Goal: Information Seeking & Learning: Learn about a topic

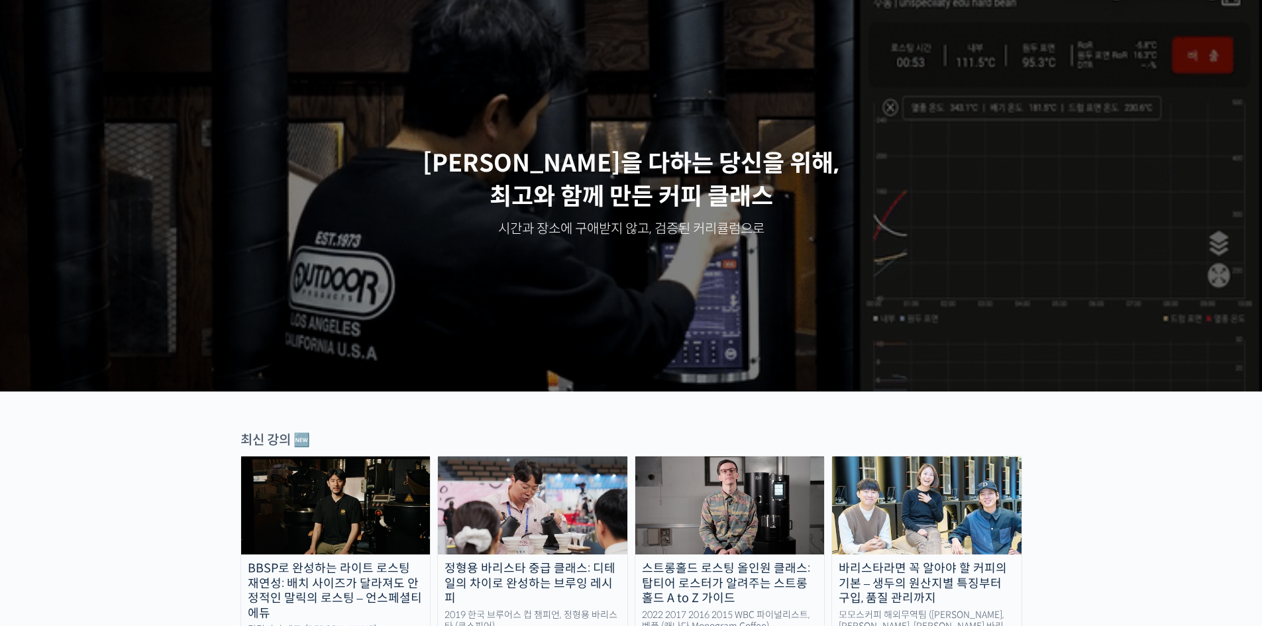
scroll to position [398, 0]
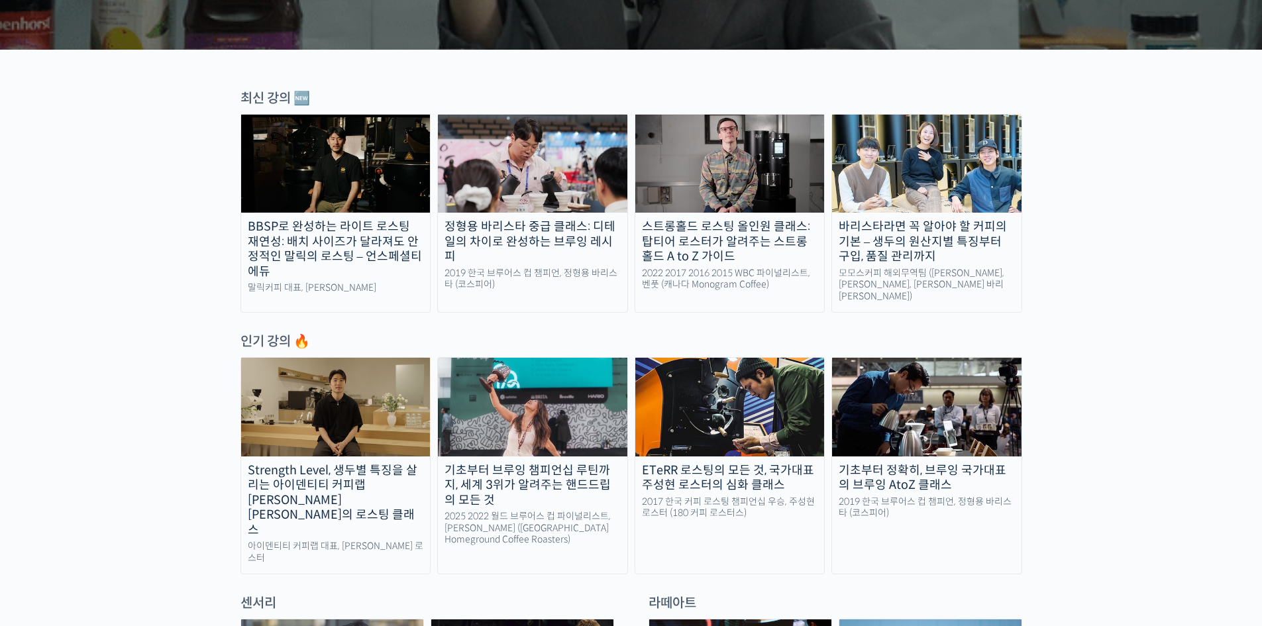
click at [957, 243] on div "바리스타라면 꼭 알아야 할 커피의 기본 – 생두의 원산지별 특징부터 구입, 품질 관리까지" at bounding box center [927, 241] width 190 height 45
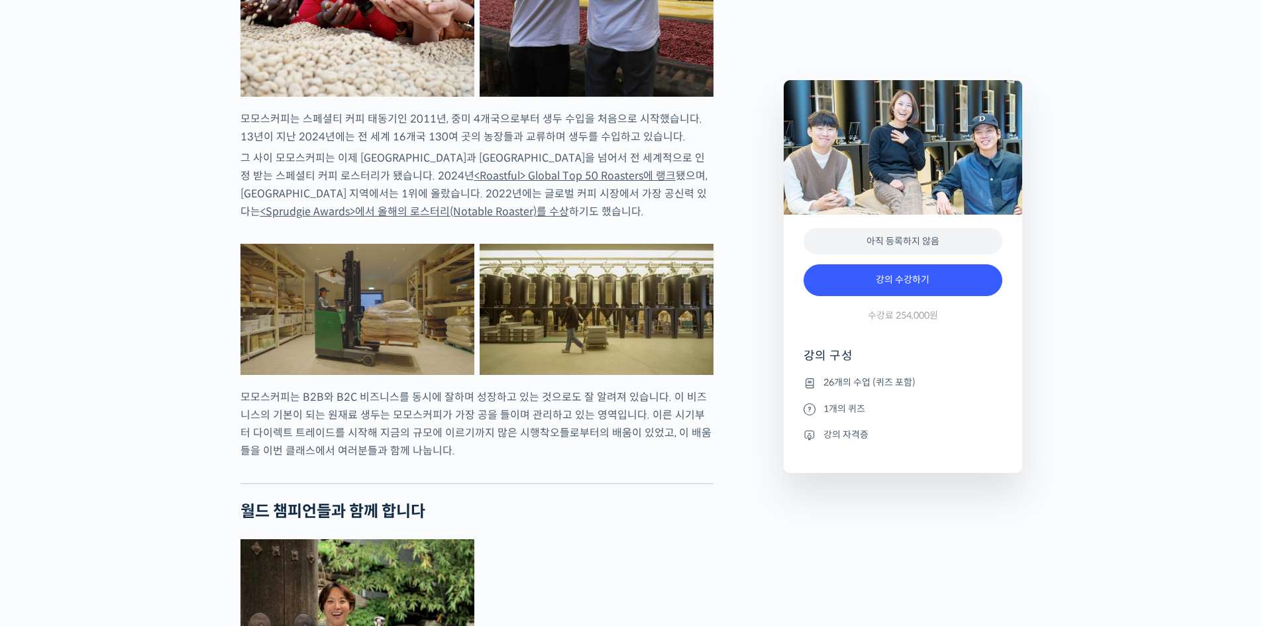
scroll to position [1325, 0]
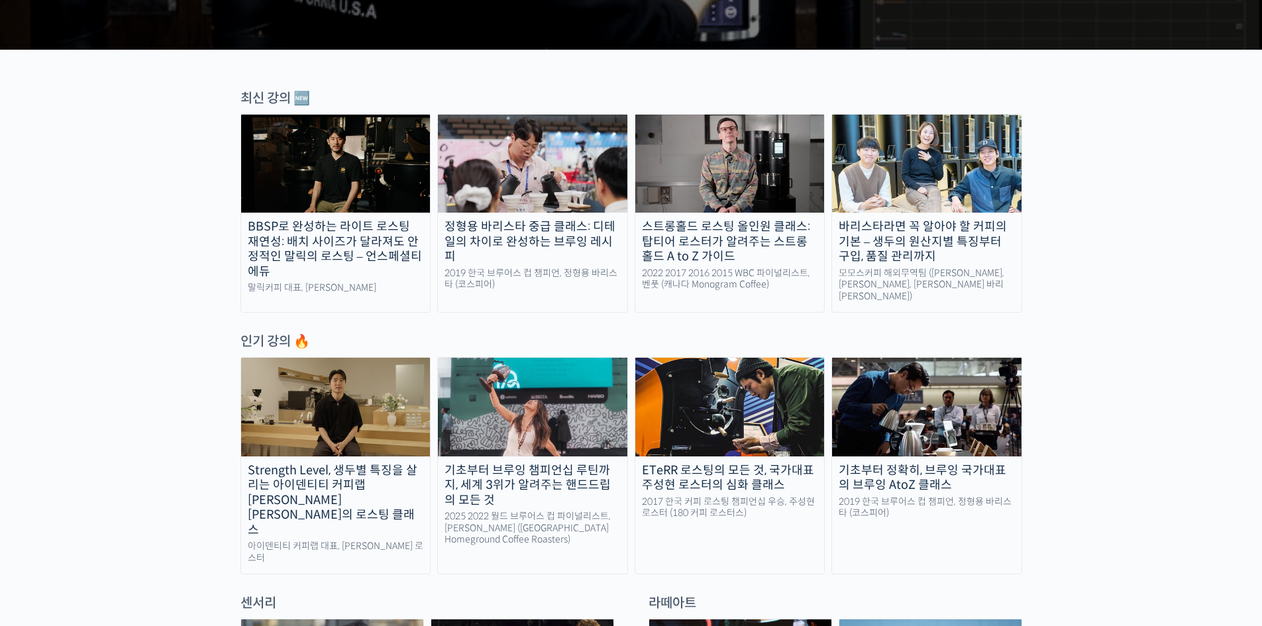
scroll to position [596, 0]
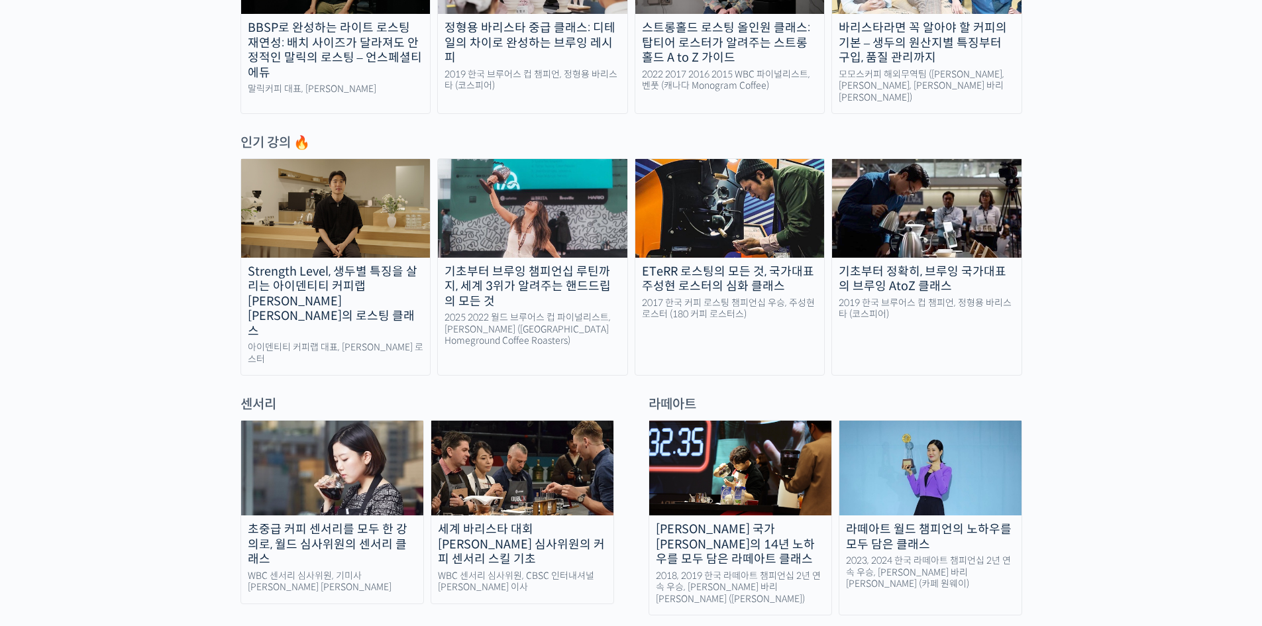
click at [549, 280] on div "기초부터 브루잉 챔피언십 루틴까지, 세계 3위가 알려주는 핸드드립의 모든 것" at bounding box center [533, 286] width 190 height 45
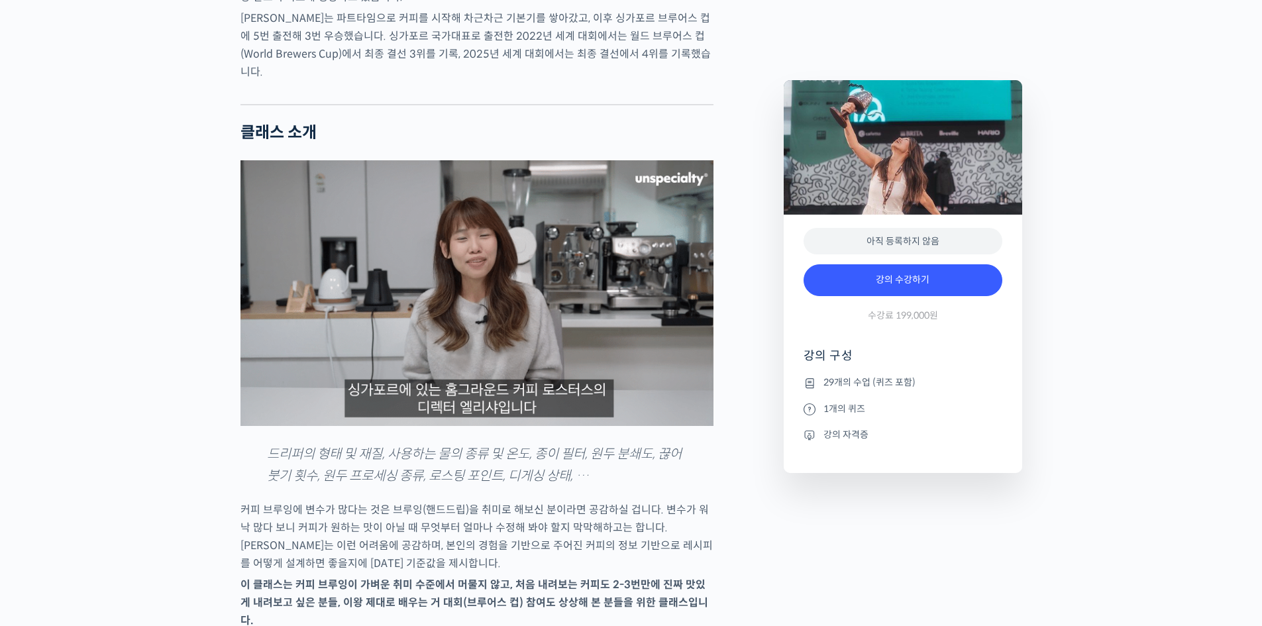
scroll to position [1060, 0]
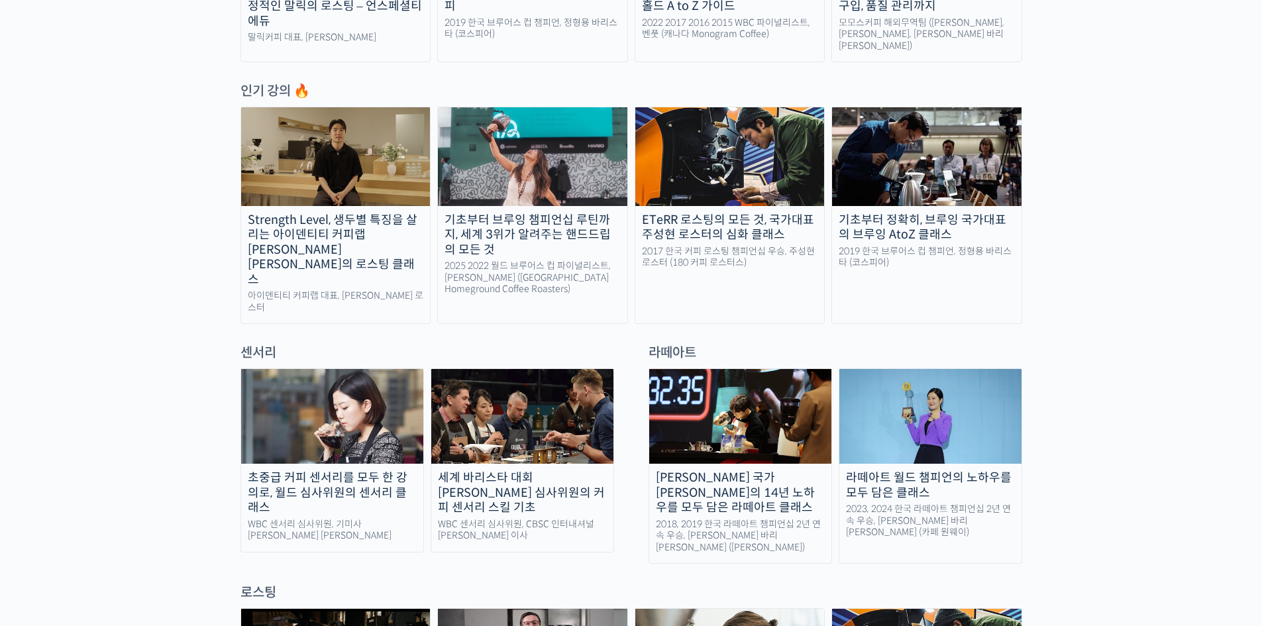
scroll to position [663, 0]
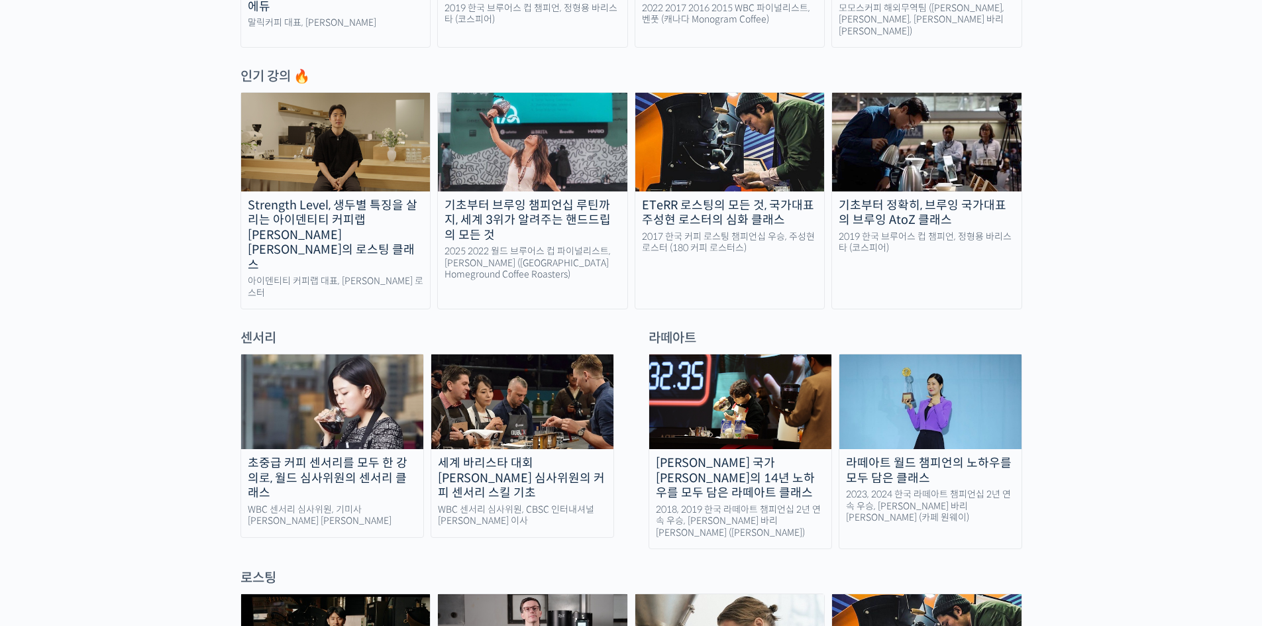
click at [895, 214] on div "기초부터 정확히, 브루잉 국가대표의 브루잉 AtoZ 클래스" at bounding box center [927, 213] width 190 height 30
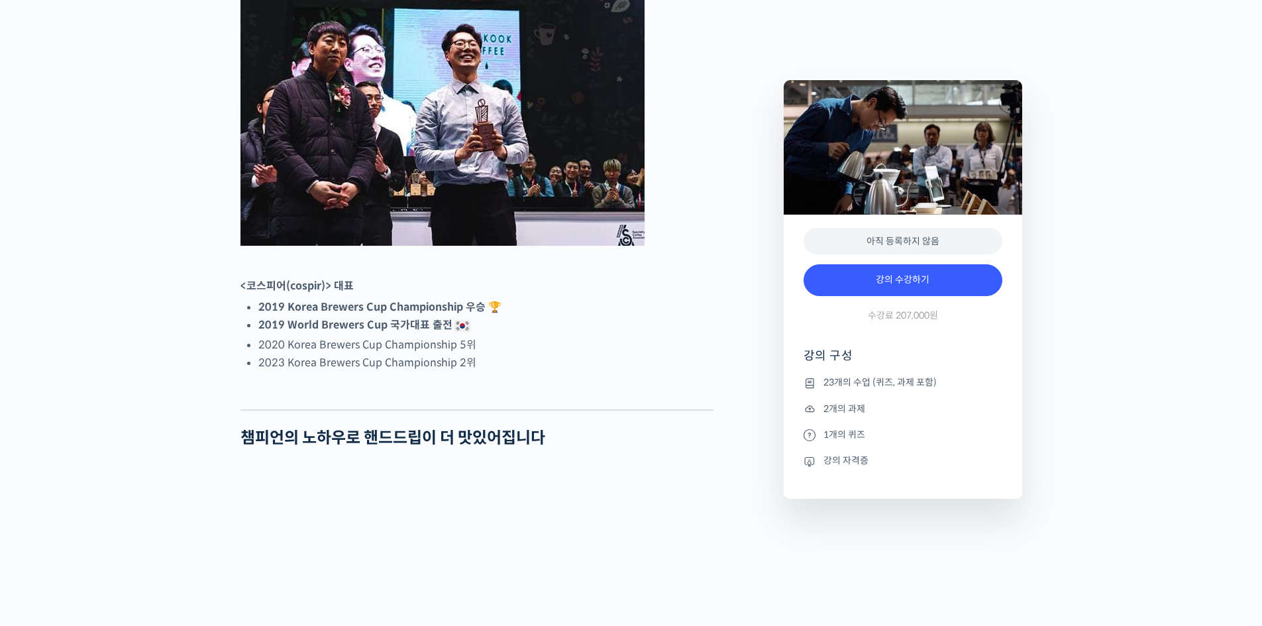
scroll to position [663, 0]
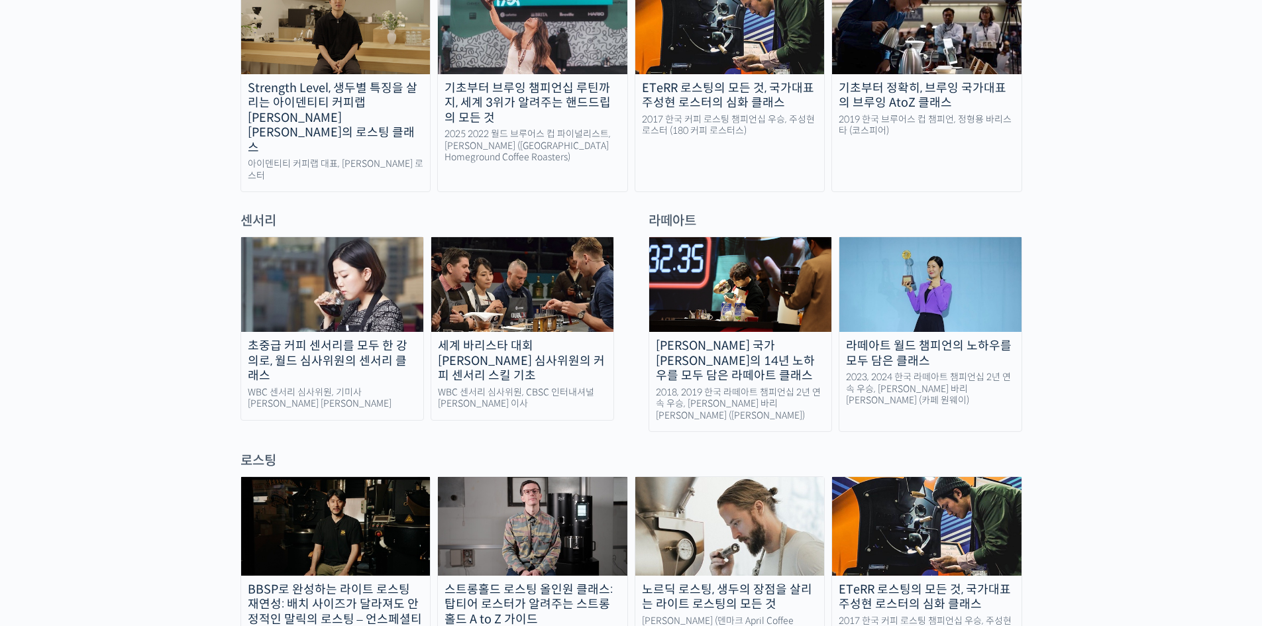
scroll to position [862, 0]
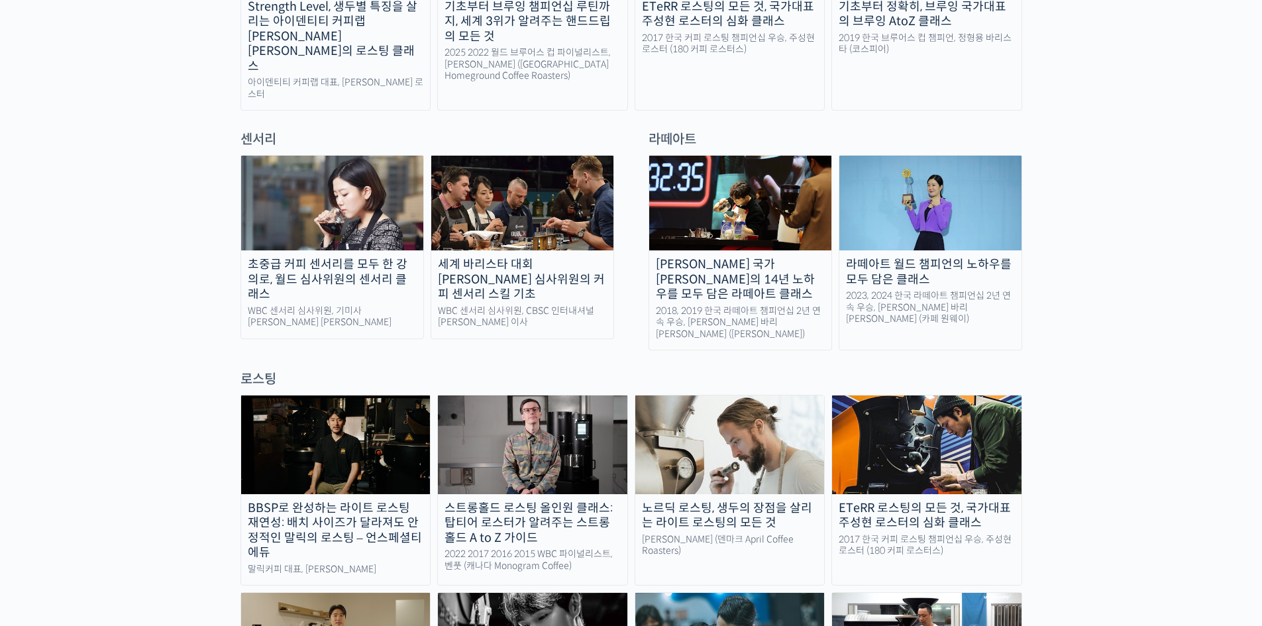
click at [927, 257] on div "라떼아트 월드 챔피언의 노하우를 모두 담은 클래스" at bounding box center [931, 272] width 182 height 30
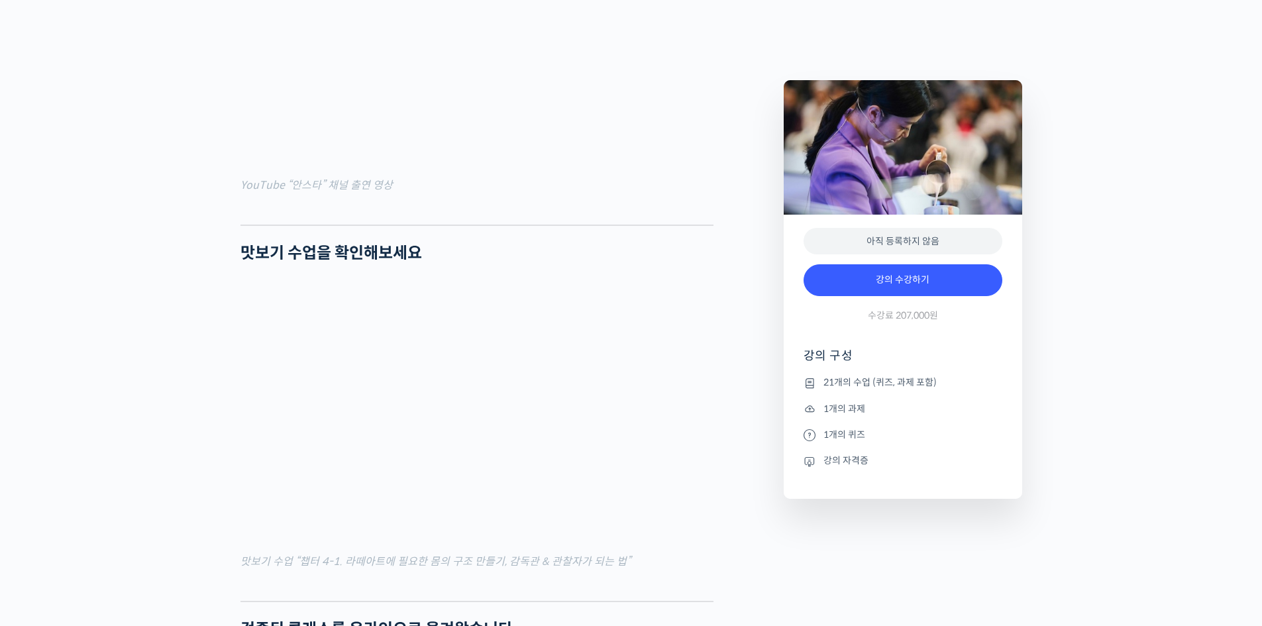
scroll to position [1392, 0]
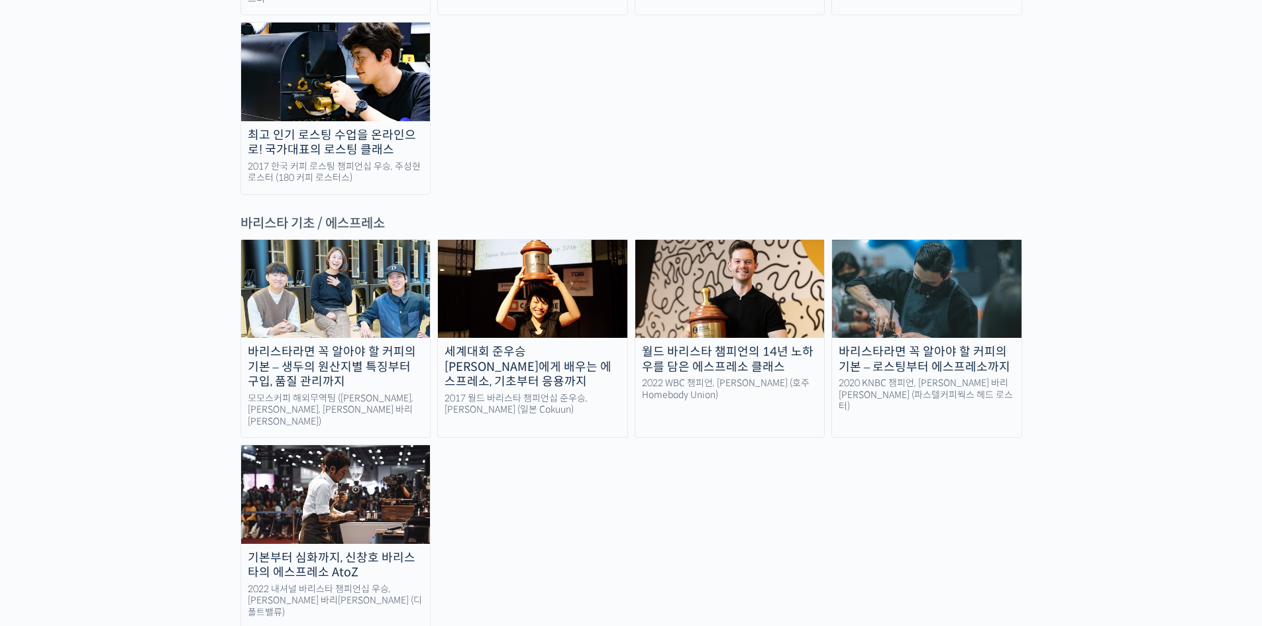
scroll to position [1657, 0]
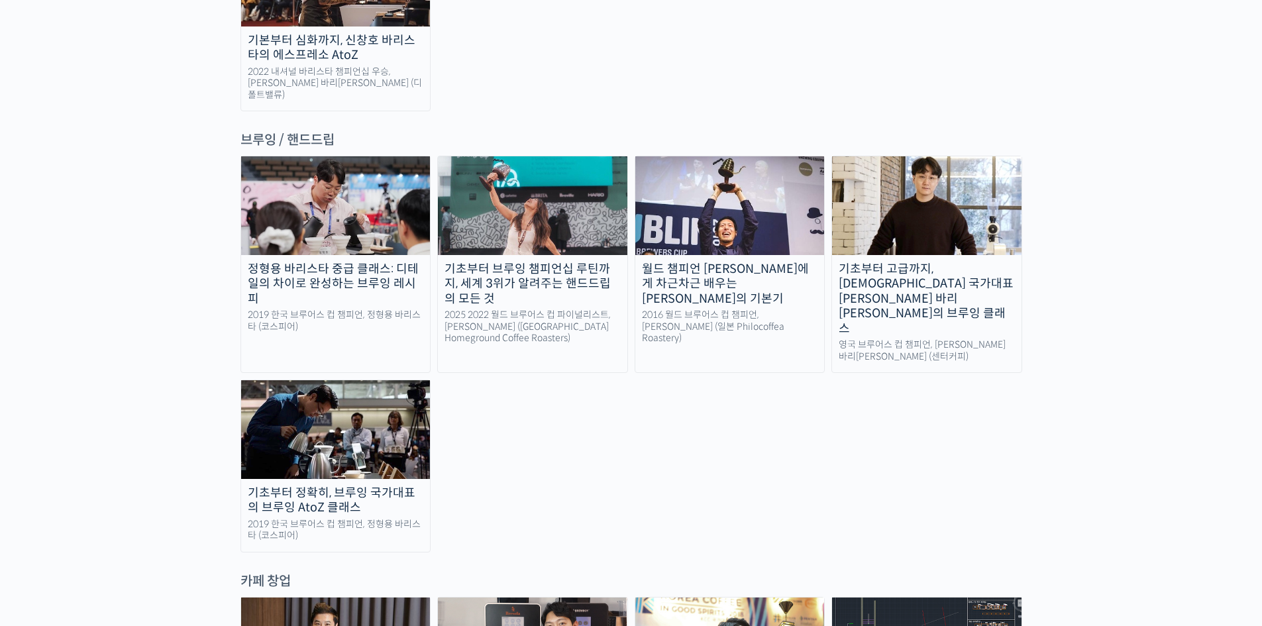
scroll to position [2187, 0]
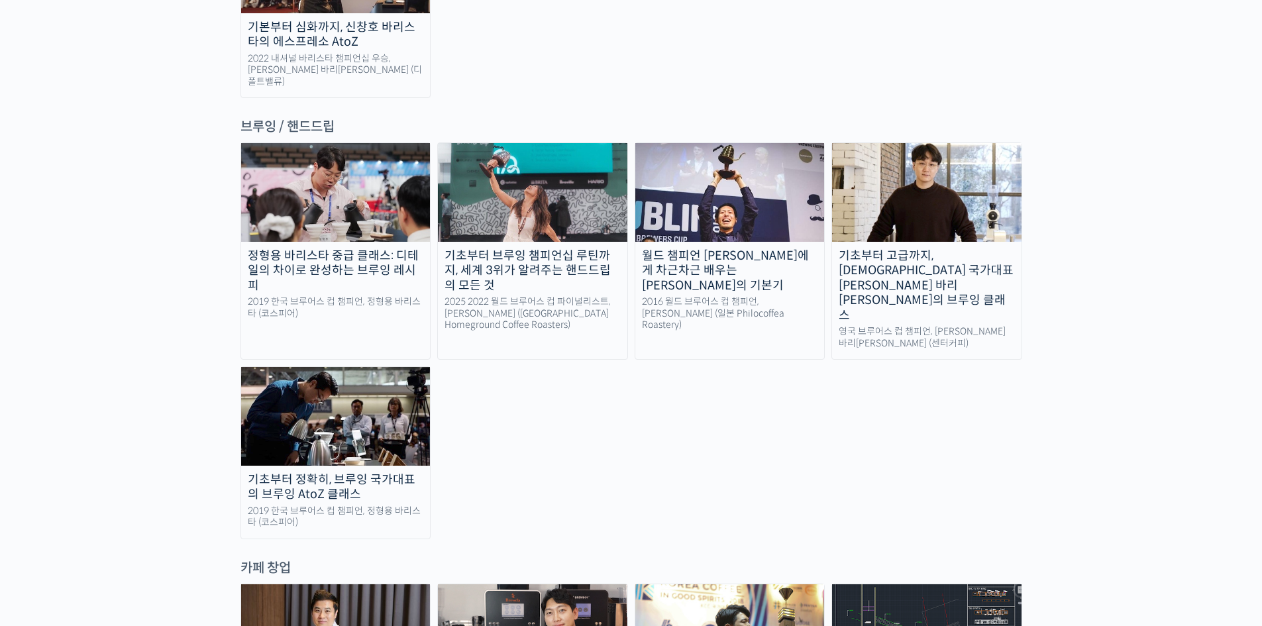
click at [736, 249] on div "월드 챔피언 [PERSON_NAME]에게 차근차근 배우는 [PERSON_NAME]의 기본기" at bounding box center [731, 271] width 190 height 45
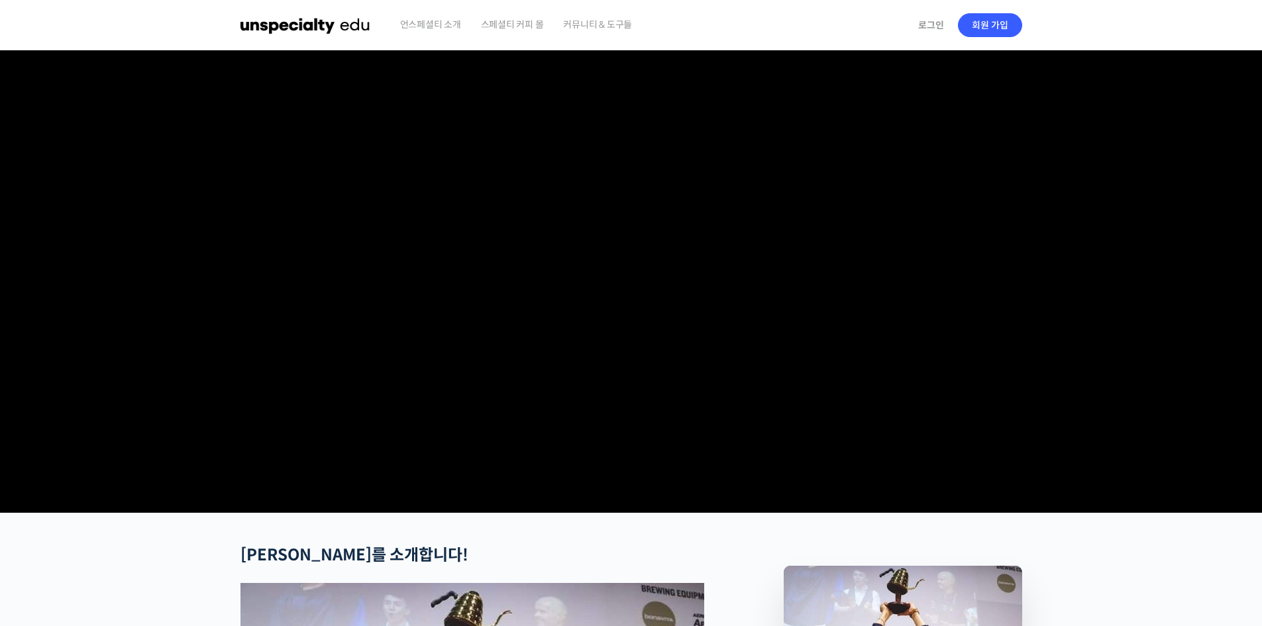
click at [529, 468] on video at bounding box center [632, 278] width 782 height 457
click at [677, 311] on video at bounding box center [632, 278] width 782 height 457
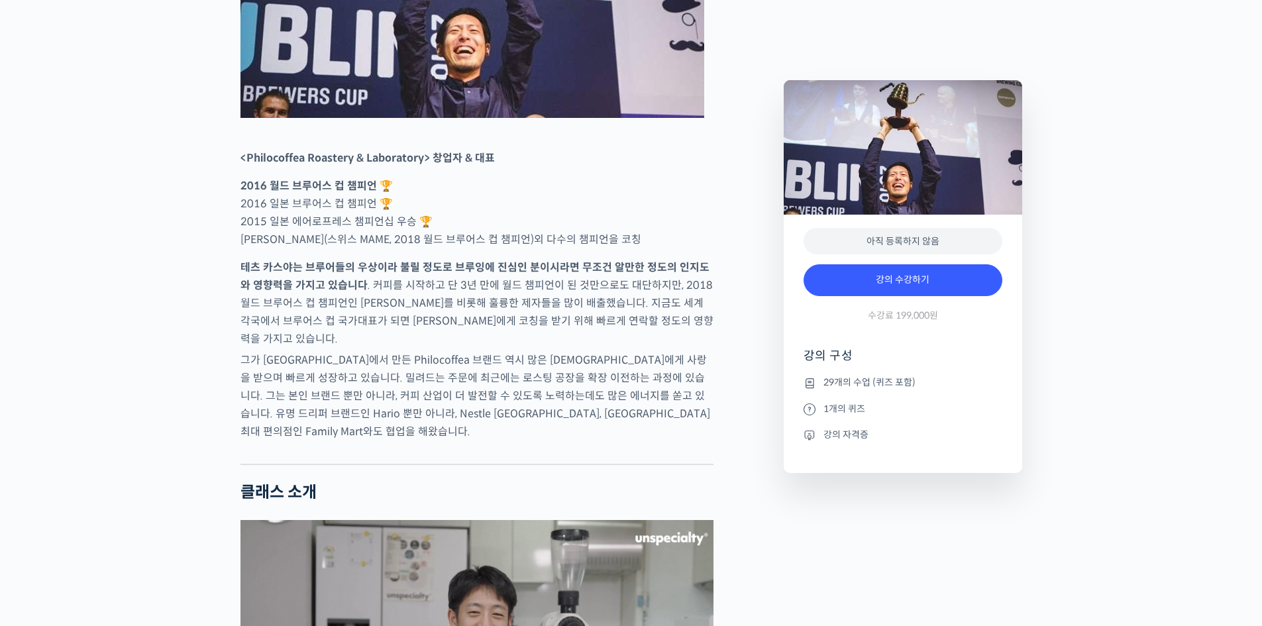
scroll to position [729, 0]
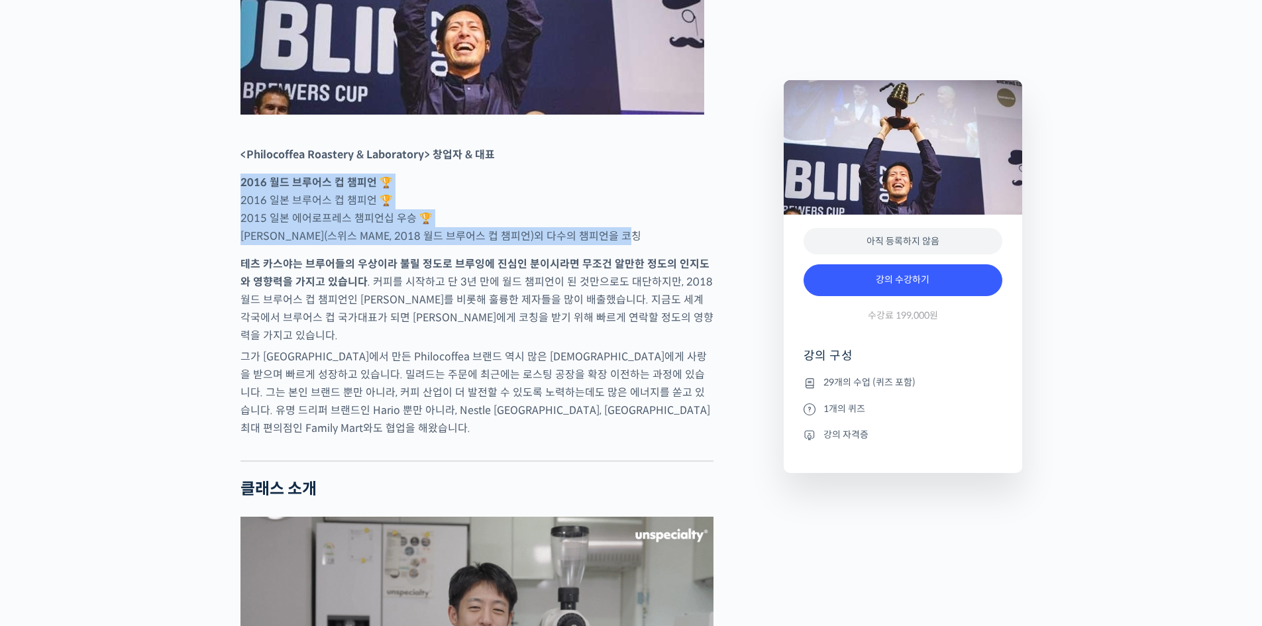
drag, startPoint x: 236, startPoint y: 229, endPoint x: 695, endPoint y: 281, distance: 462.2
click at [695, 245] on p "2016 월드 브루어스 컵 챔피언 🏆 2016 일본 브루어스 컵 챔피언 🏆 2015 일본 에어로프레스 챔피언십 우승 🏆 [PERSON_NAME…" at bounding box center [477, 210] width 473 height 72
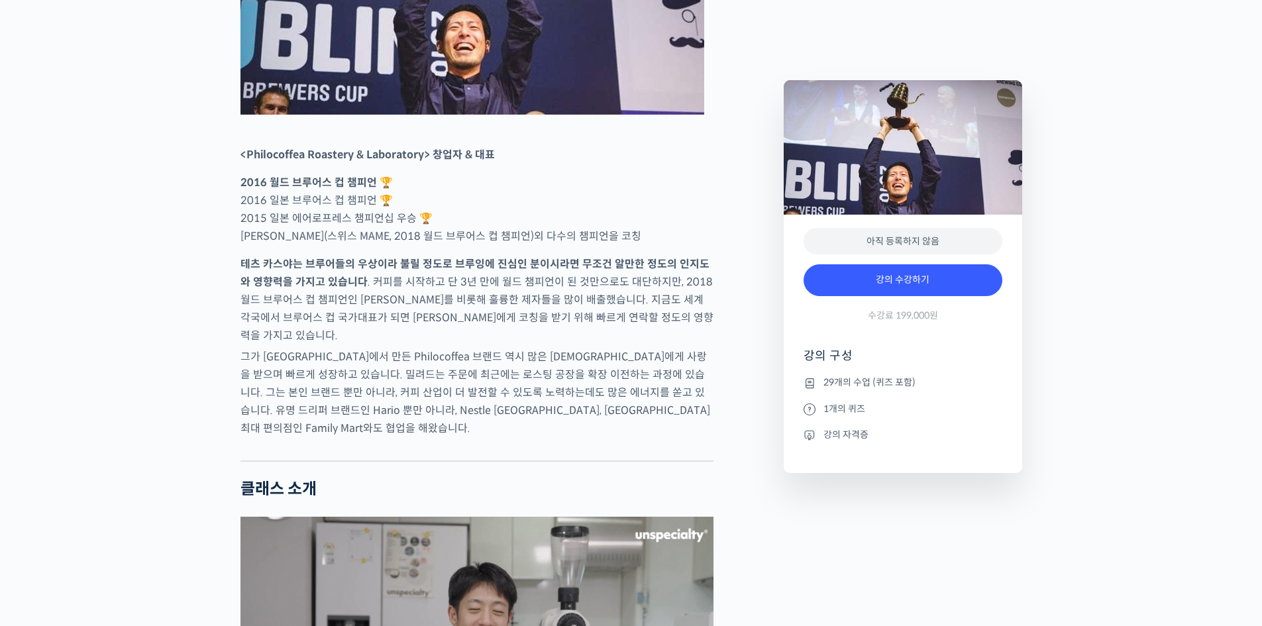
drag, startPoint x: 620, startPoint y: 272, endPoint x: 636, endPoint y: 280, distance: 17.8
click at [636, 245] on p "2016 월드 브루어스 컵 챔피언 🏆 2016 일본 브루어스 컵 챔피언 🏆 2015 일본 에어로프레스 챔피언십 우승 🏆 [PERSON_NAME…" at bounding box center [477, 210] width 473 height 72
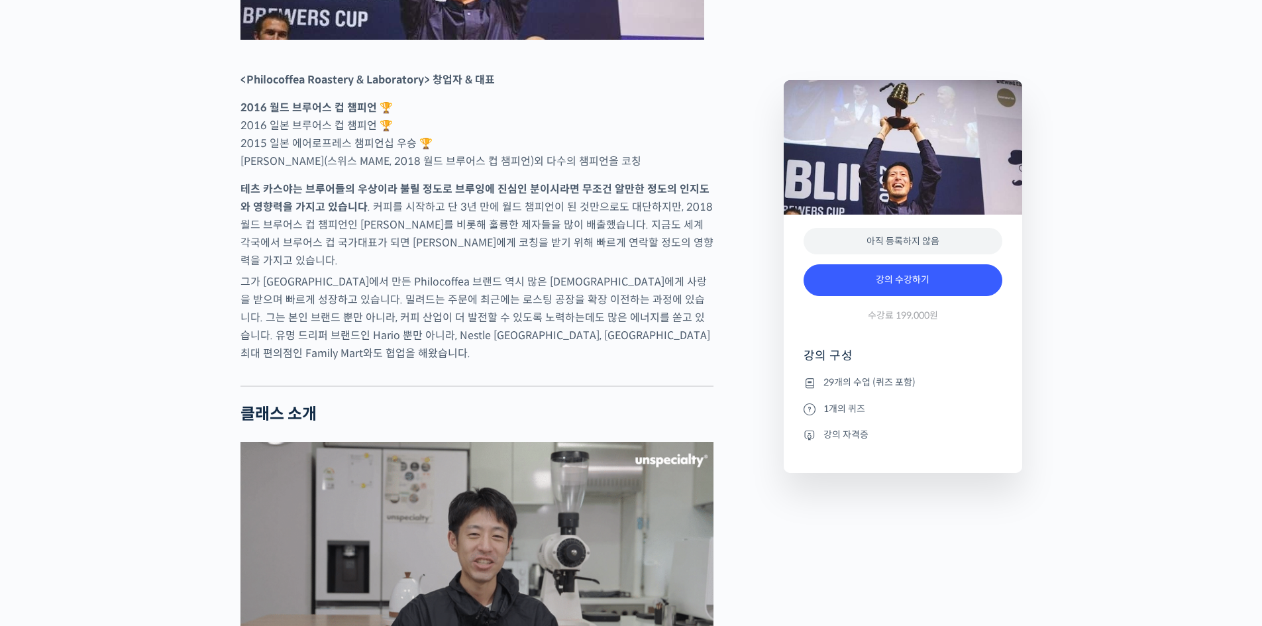
scroll to position [862, 0]
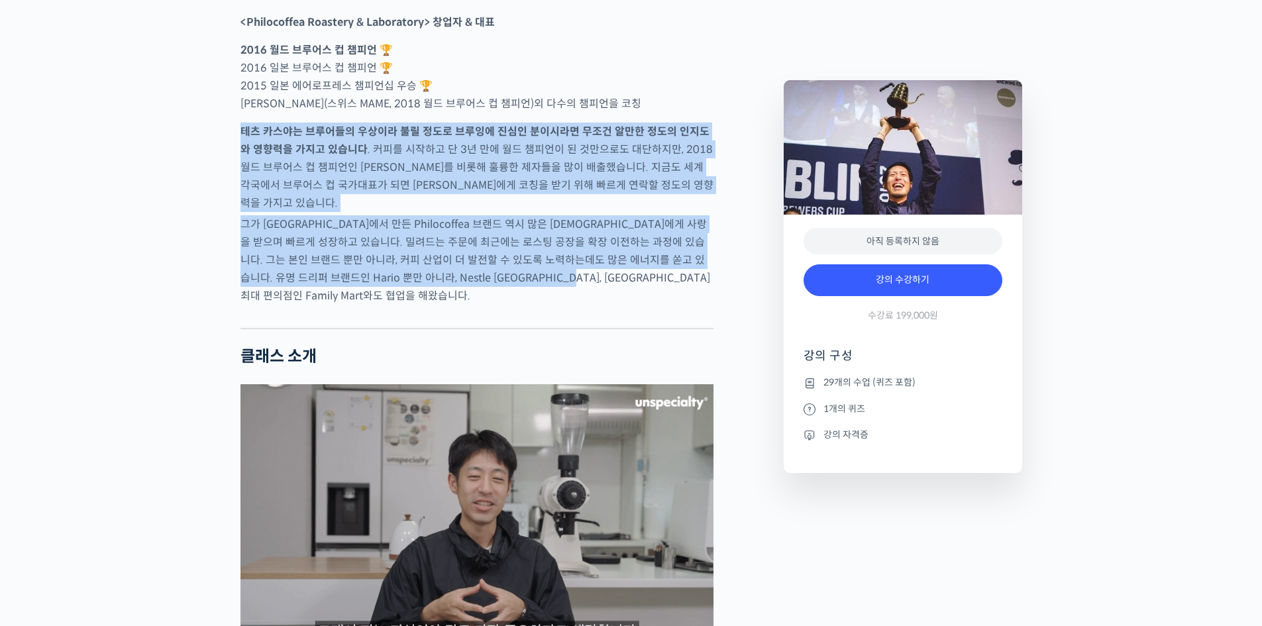
drag, startPoint x: 624, startPoint y: 317, endPoint x: 219, endPoint y: 184, distance: 425.6
drag, startPoint x: 223, startPoint y: 180, endPoint x: 687, endPoint y: 307, distance: 481.8
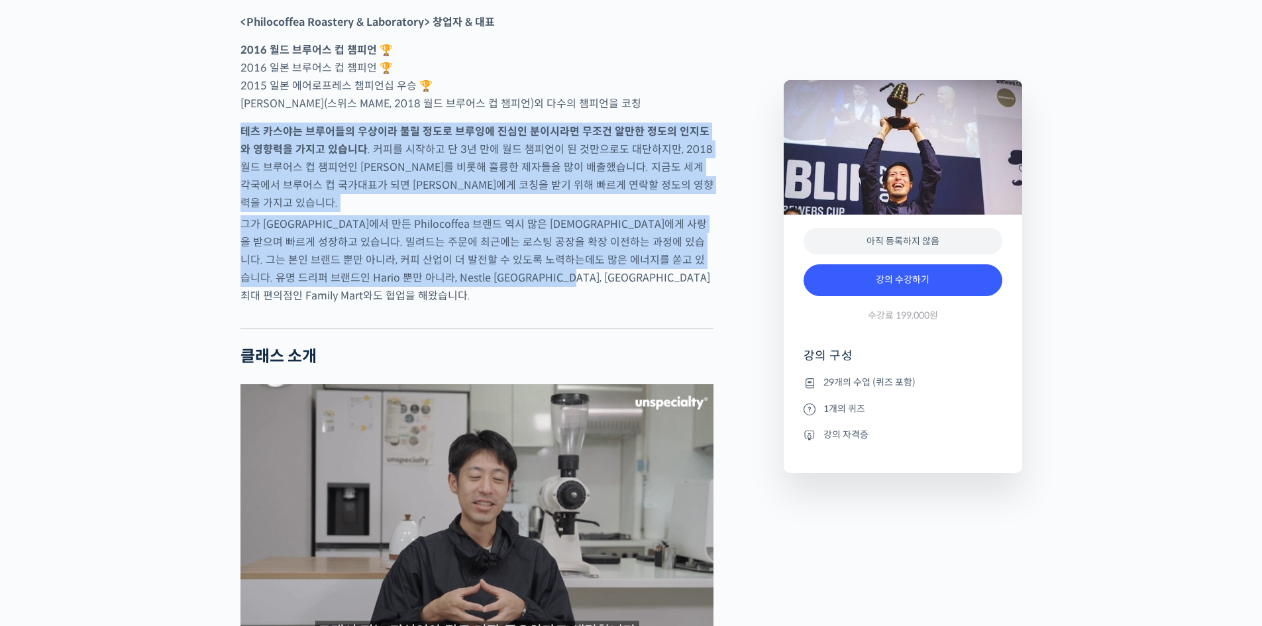
click at [687, 305] on p "그가 [GEOGRAPHIC_DATA]에서 만든 Philocoffea 브랜드 역시 많은 [DEMOGRAPHIC_DATA]에게 사랑을 받으며 빠르…" at bounding box center [477, 259] width 473 height 89
drag, startPoint x: 688, startPoint y: 313, endPoint x: 201, endPoint y: 176, distance: 505.4
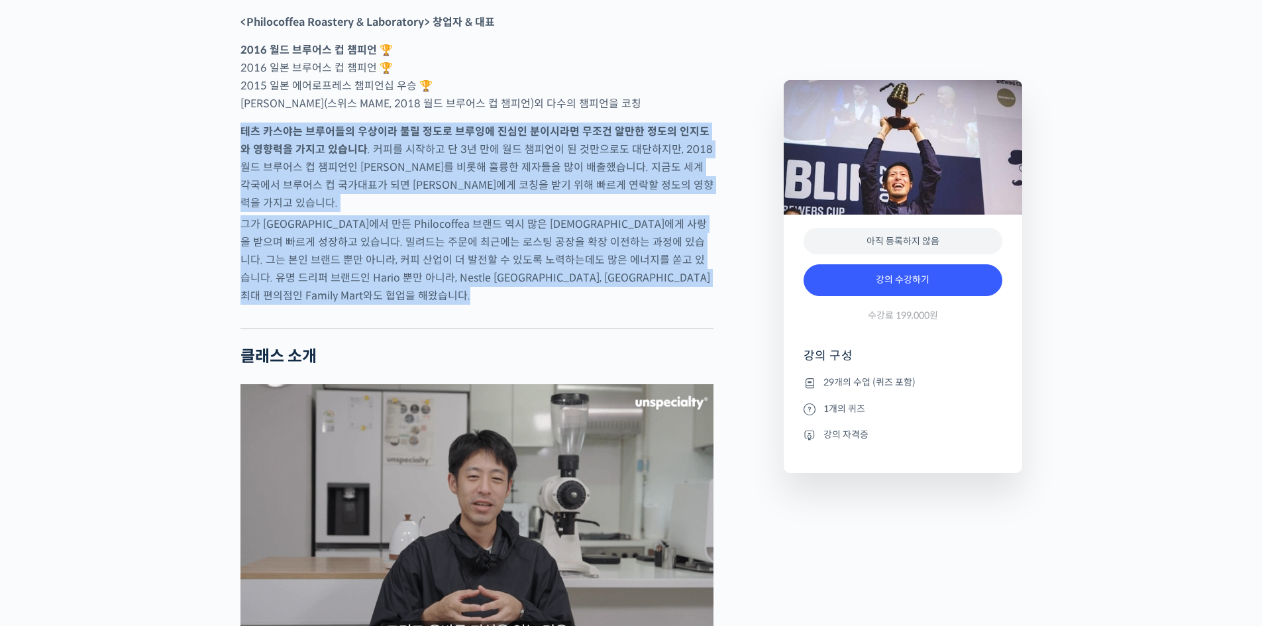
drag, startPoint x: 201, startPoint y: 176, endPoint x: 626, endPoint y: 311, distance: 445.2
click at [626, 305] on p "그가 [GEOGRAPHIC_DATA]에서 만든 Philocoffea 브랜드 역시 많은 [DEMOGRAPHIC_DATA]에게 사랑을 받으며 빠르…" at bounding box center [477, 259] width 473 height 89
drag, startPoint x: 626, startPoint y: 311, endPoint x: 241, endPoint y: 182, distance: 406.1
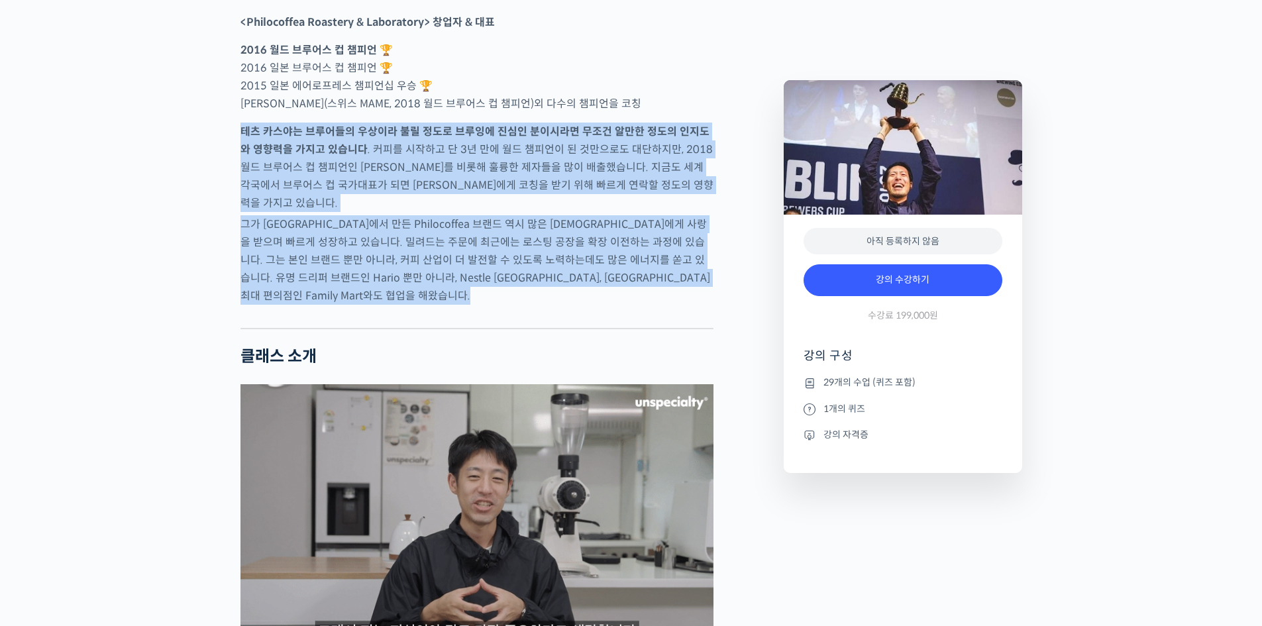
click at [241, 156] on strong "테츠 카스야는 브루어들의 우상이라 불릴 정도로 브루잉에 진심인 분이시라면 무조건 알만한 정도의 인지도와 영향력을 가지고 있습니다" at bounding box center [475, 141] width 469 height 32
drag, startPoint x: 241, startPoint y: 182, endPoint x: 644, endPoint y: 316, distance: 425.4
click at [644, 305] on p "그가 [GEOGRAPHIC_DATA]에서 만든 Philocoffea 브랜드 역시 많은 [DEMOGRAPHIC_DATA]에게 사랑을 받으며 빠르…" at bounding box center [477, 259] width 473 height 89
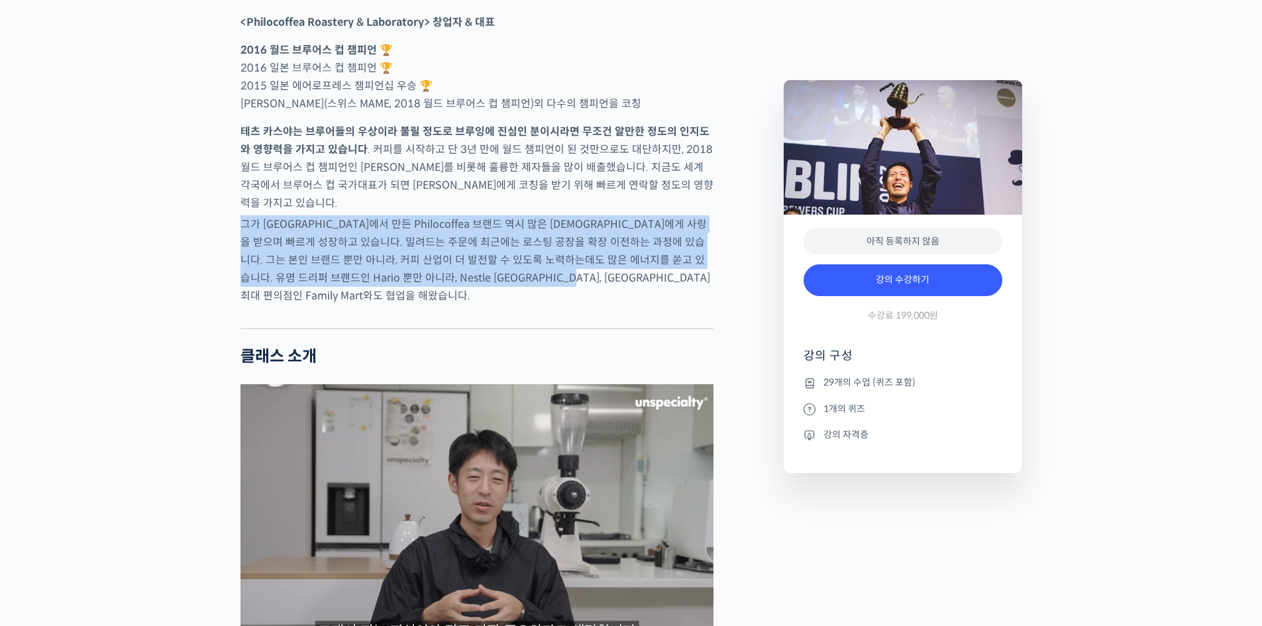
drag, startPoint x: 632, startPoint y: 315, endPoint x: 215, endPoint y: 259, distance: 420.6
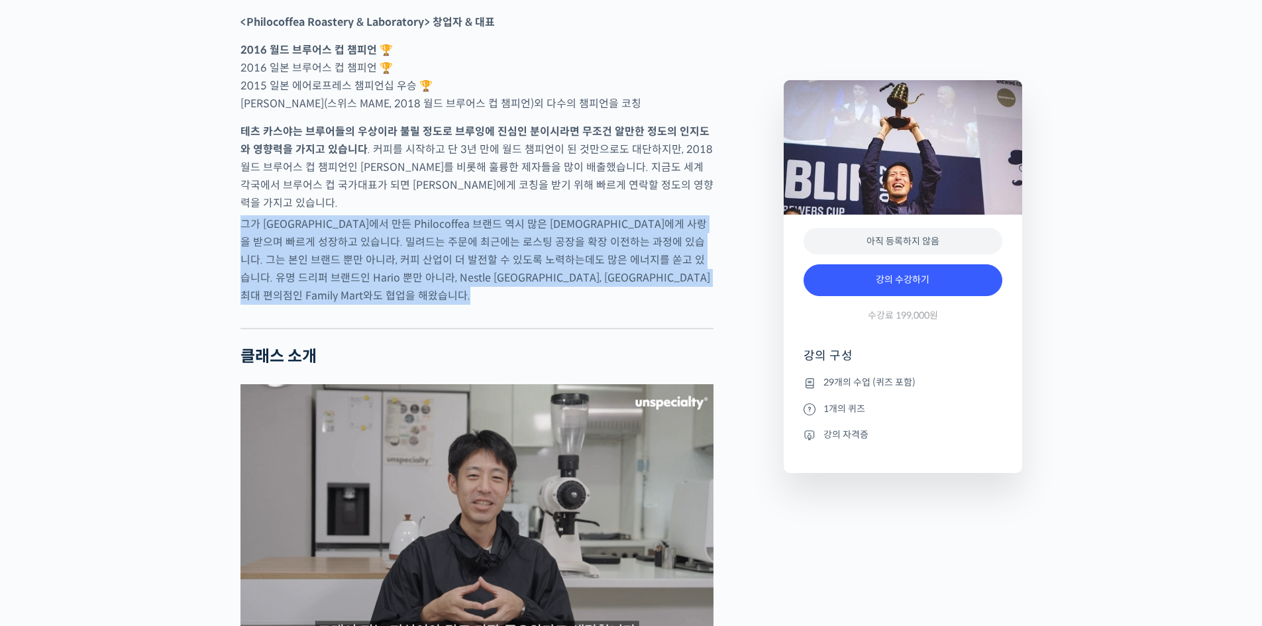
drag, startPoint x: 219, startPoint y: 261, endPoint x: 629, endPoint y: 313, distance: 413.5
click at [629, 305] on p "그가 [GEOGRAPHIC_DATA]에서 만든 Philocoffea 브랜드 역시 많은 [DEMOGRAPHIC_DATA]에게 사랑을 받으며 빠르…" at bounding box center [477, 259] width 473 height 89
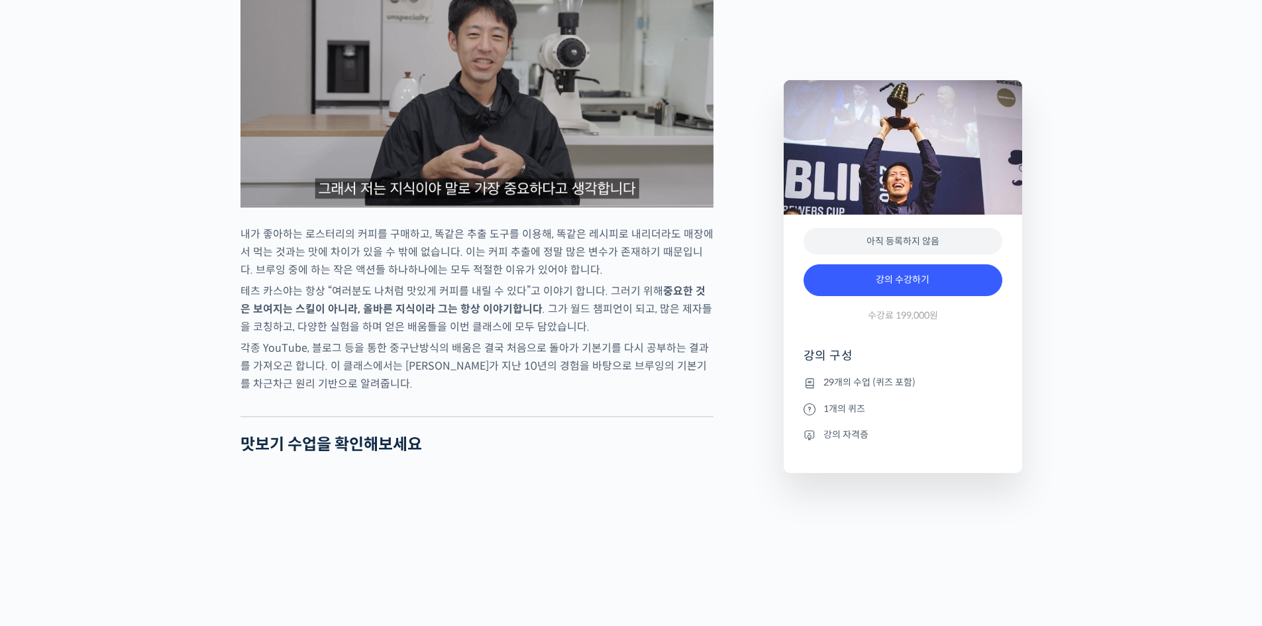
scroll to position [1325, 0]
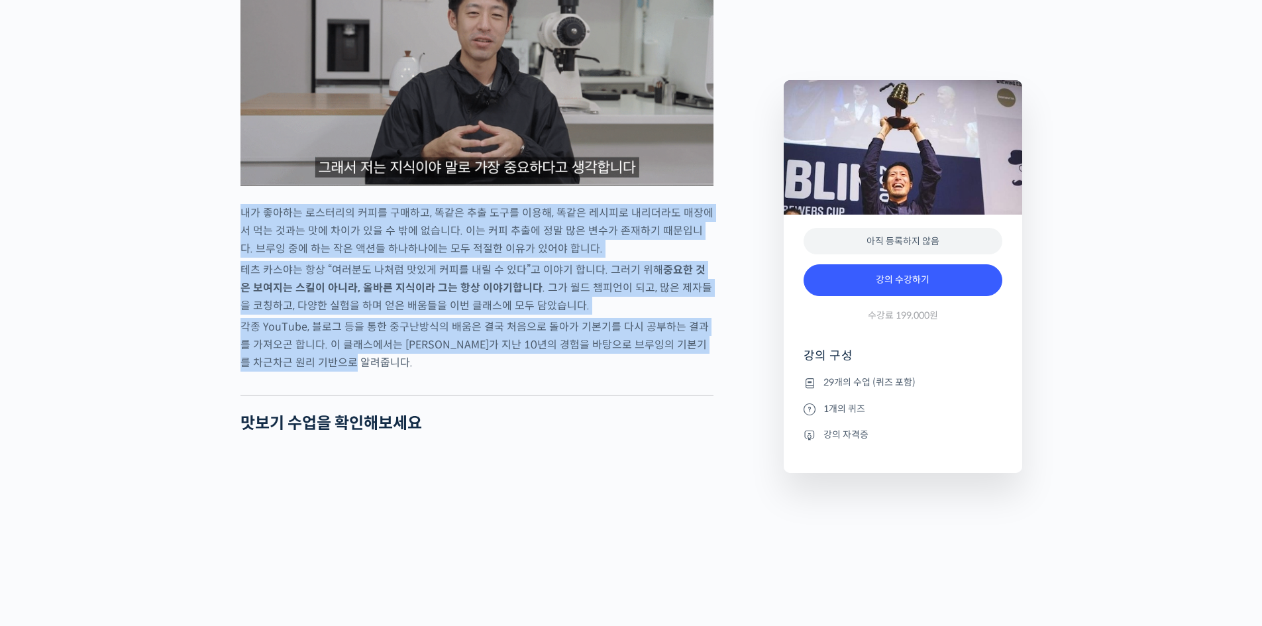
drag, startPoint x: 226, startPoint y: 226, endPoint x: 388, endPoint y: 376, distance: 220.9
click at [388, 372] on p "각종 YouTube, 블로그 등을 통한 중구난방식의 배움은 결국 처음으로 돌아가 기본기를 다시 공부하는 결과를 가져오곤 합니다. 이 클래스에서…" at bounding box center [477, 345] width 473 height 54
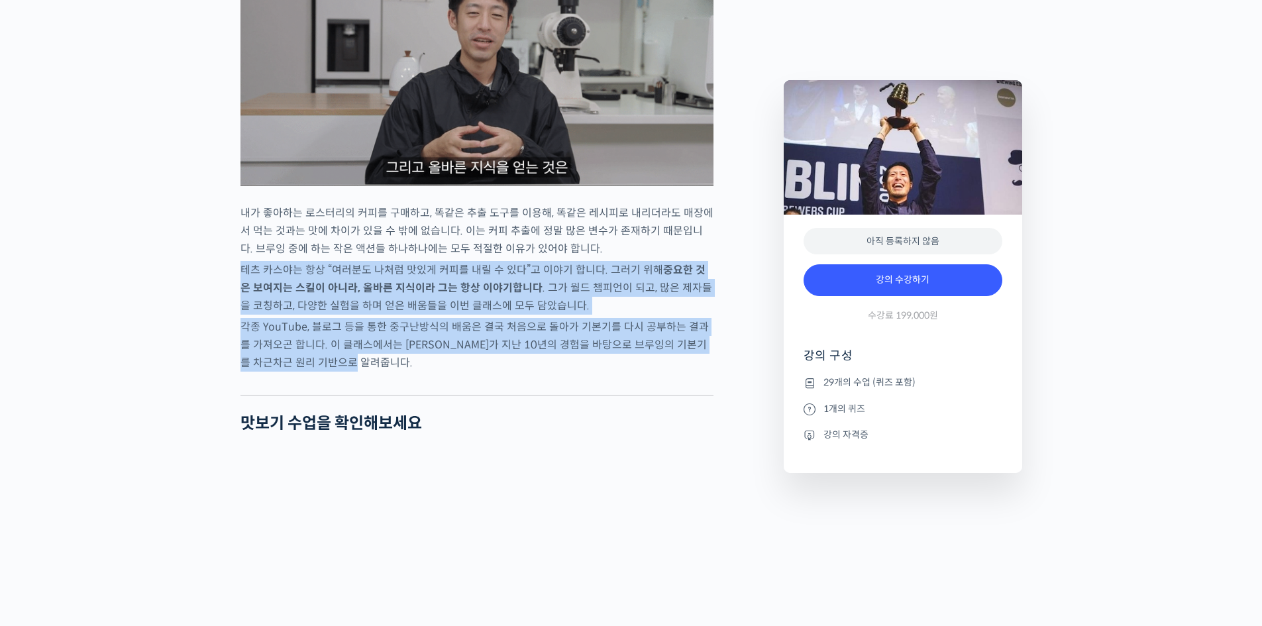
drag, startPoint x: 386, startPoint y: 373, endPoint x: 213, endPoint y: 287, distance: 193.8
drag, startPoint x: 242, startPoint y: 295, endPoint x: 449, endPoint y: 380, distance: 223.5
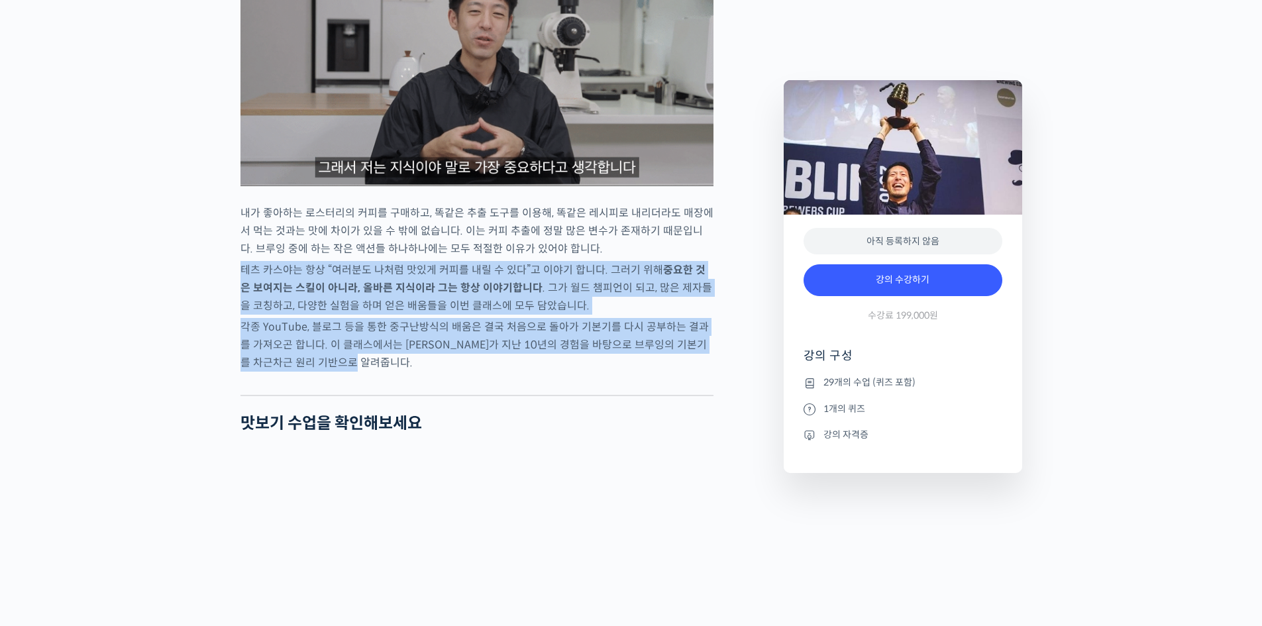
click at [449, 372] on p "각종 YouTube, 블로그 등을 통한 중구난방식의 배움은 결국 처음으로 돌아가 기본기를 다시 공부하는 결과를 가져오곤 합니다. 이 클래스에서…" at bounding box center [477, 345] width 473 height 54
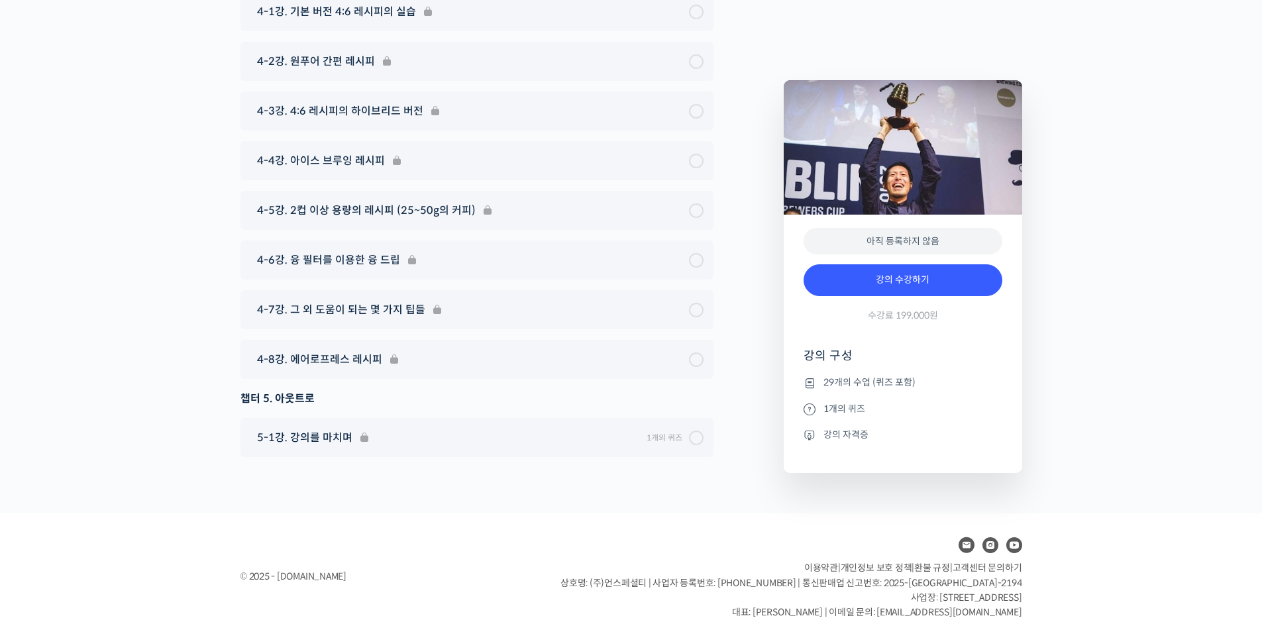
scroll to position [0, 0]
